Goal: Task Accomplishment & Management: Manage account settings

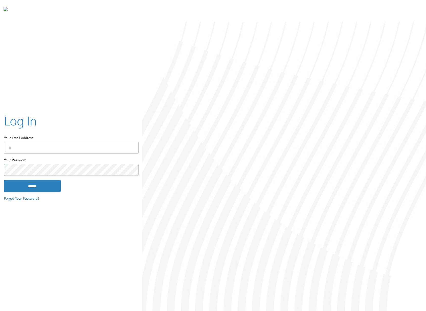
type input "**********"
click at [23, 187] on input "******" at bounding box center [32, 186] width 57 height 12
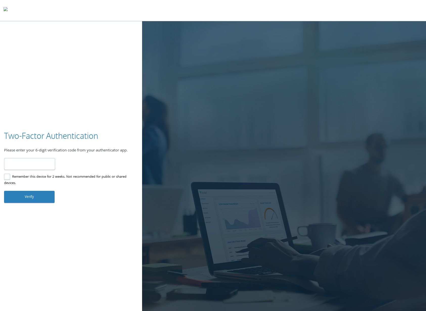
paste input "******"
type input "******"
